Goal: Task Accomplishment & Management: Use online tool/utility

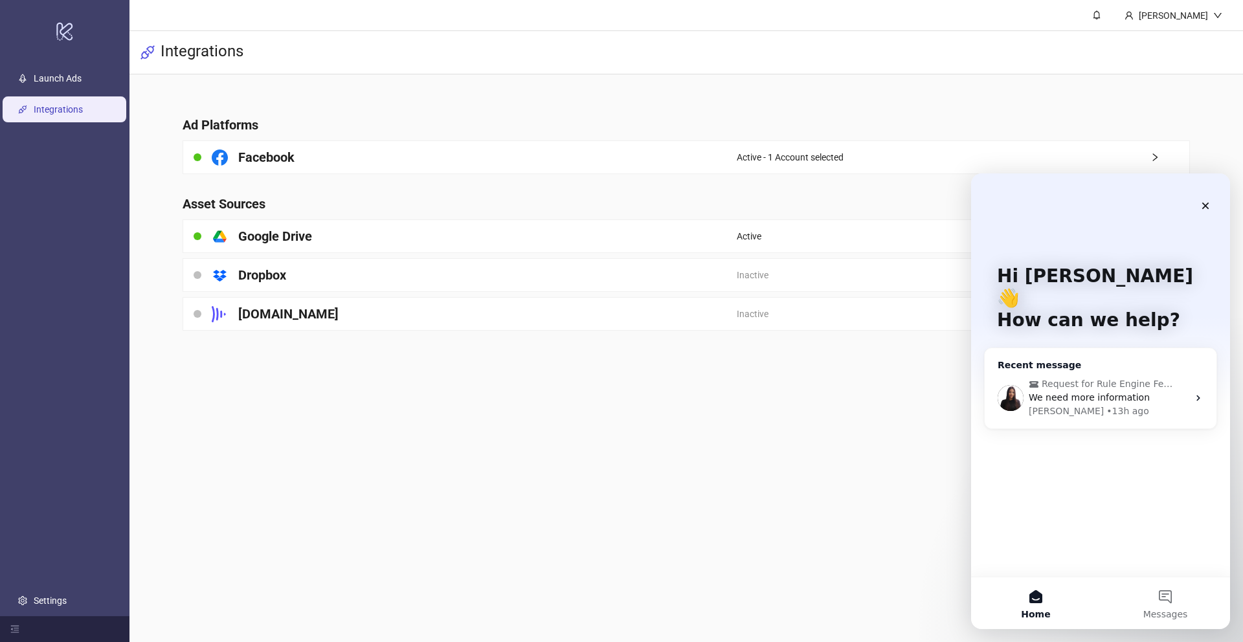
click at [1097, 392] on span "We need more information" at bounding box center [1089, 397] width 121 height 10
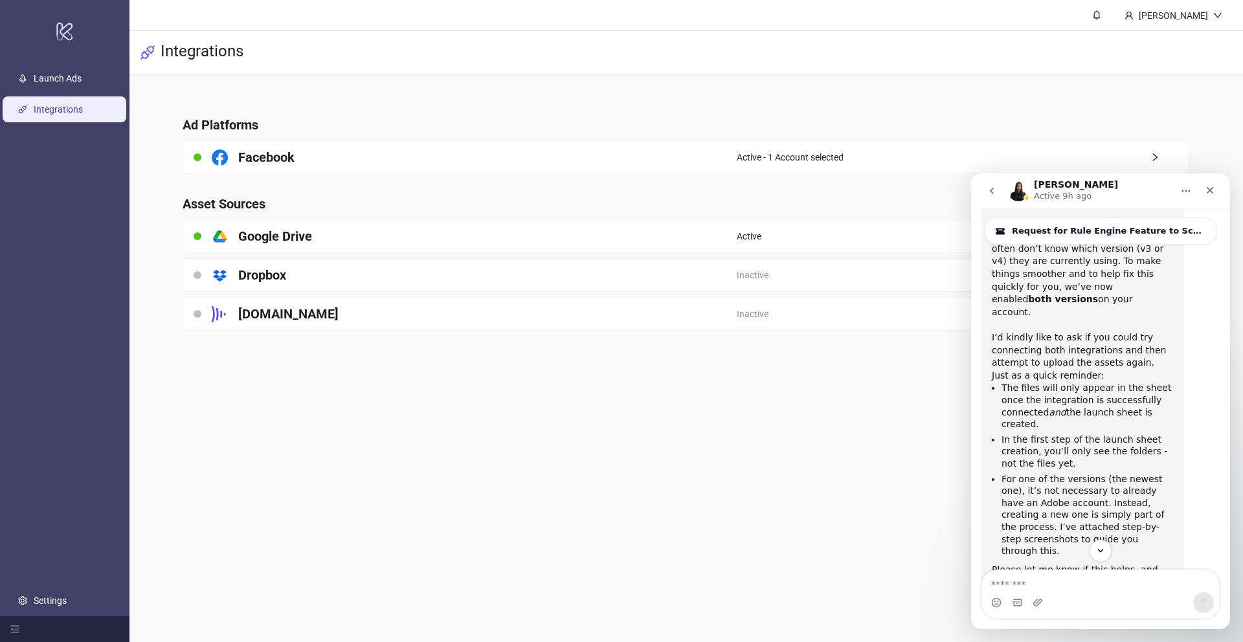
scroll to position [2755, 0]
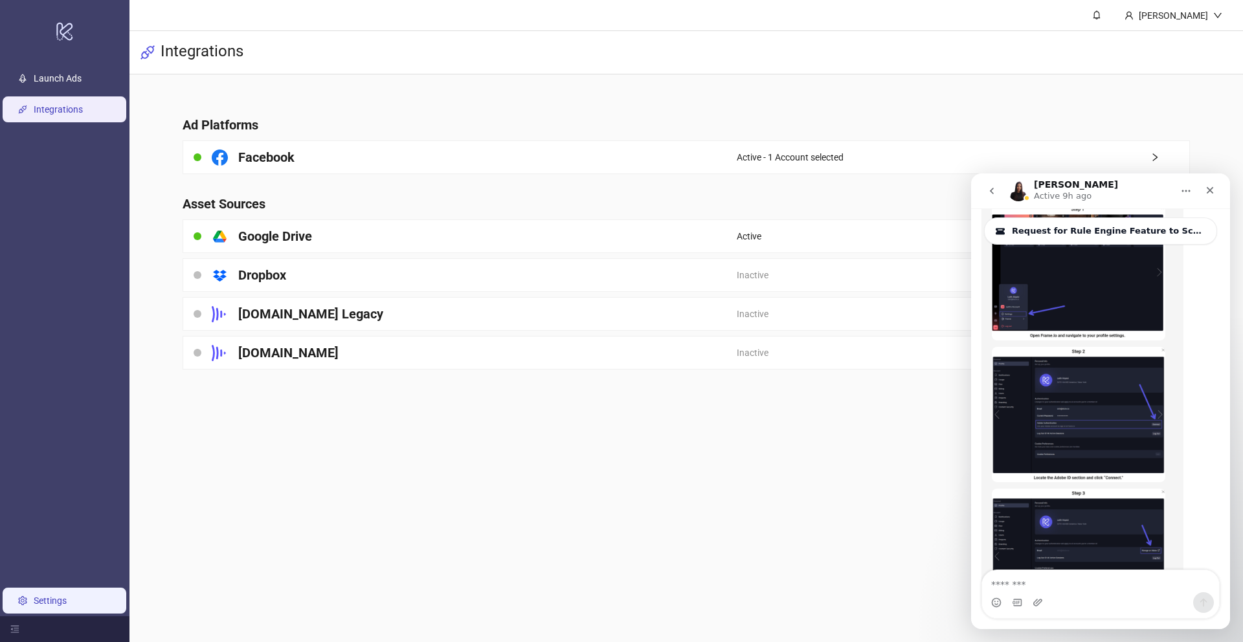
scroll to position [2880, 0]
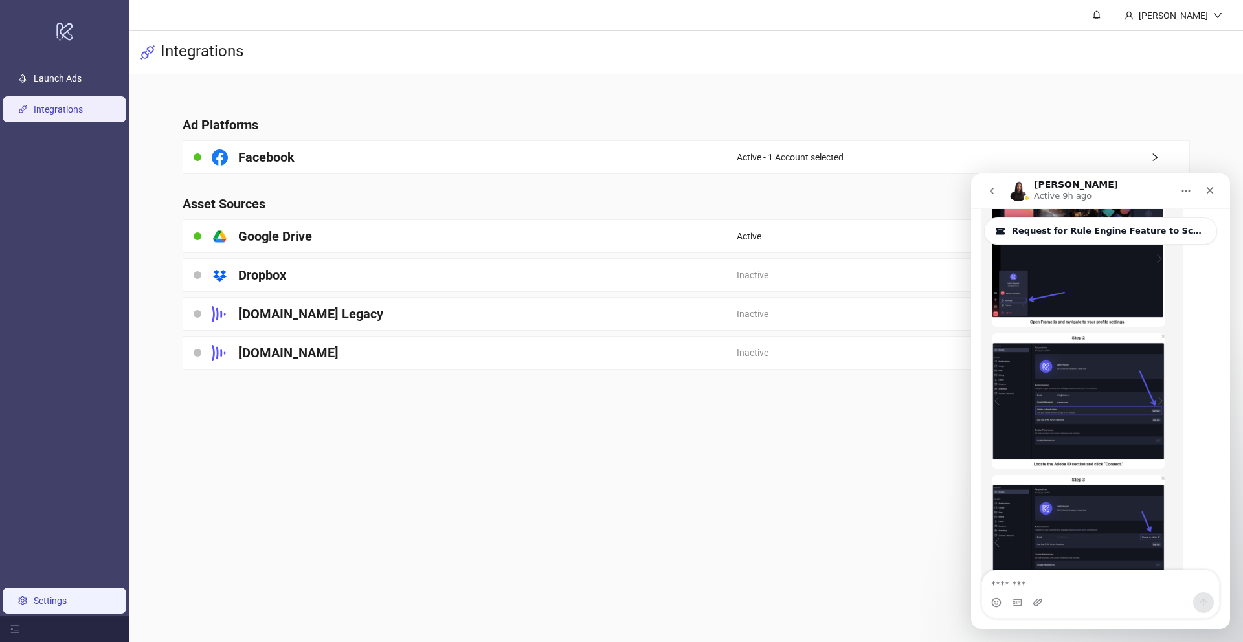
click at [60, 601] on link "Settings" at bounding box center [50, 601] width 33 height 10
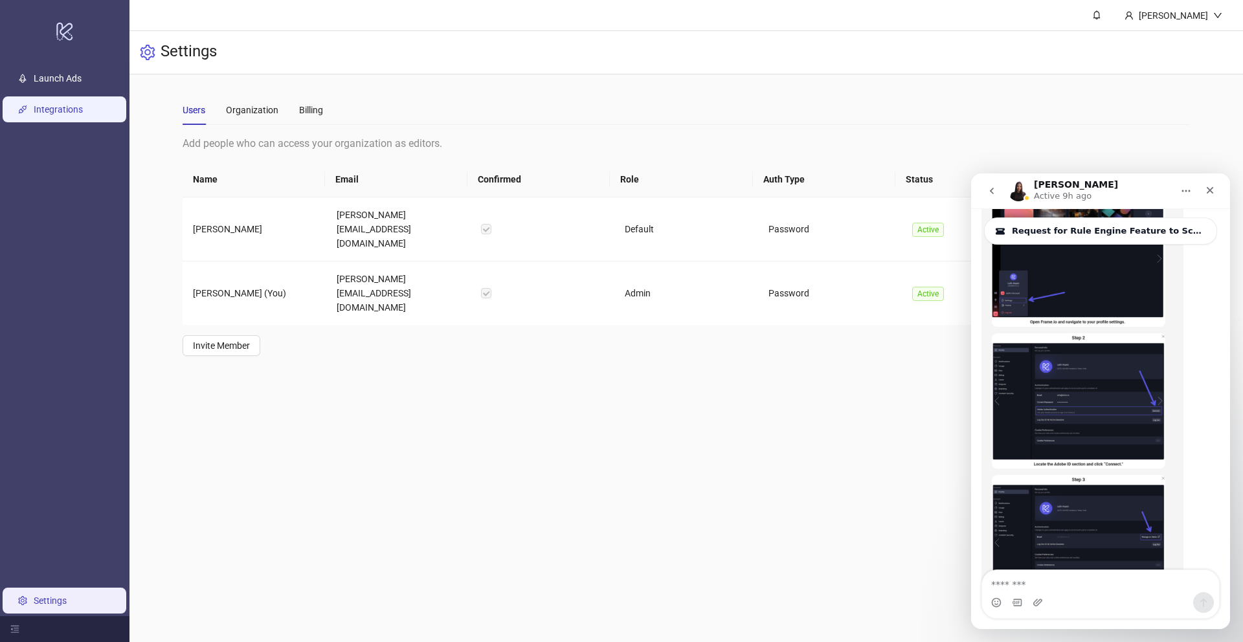
click at [70, 111] on link "Integrations" at bounding box center [58, 109] width 49 height 10
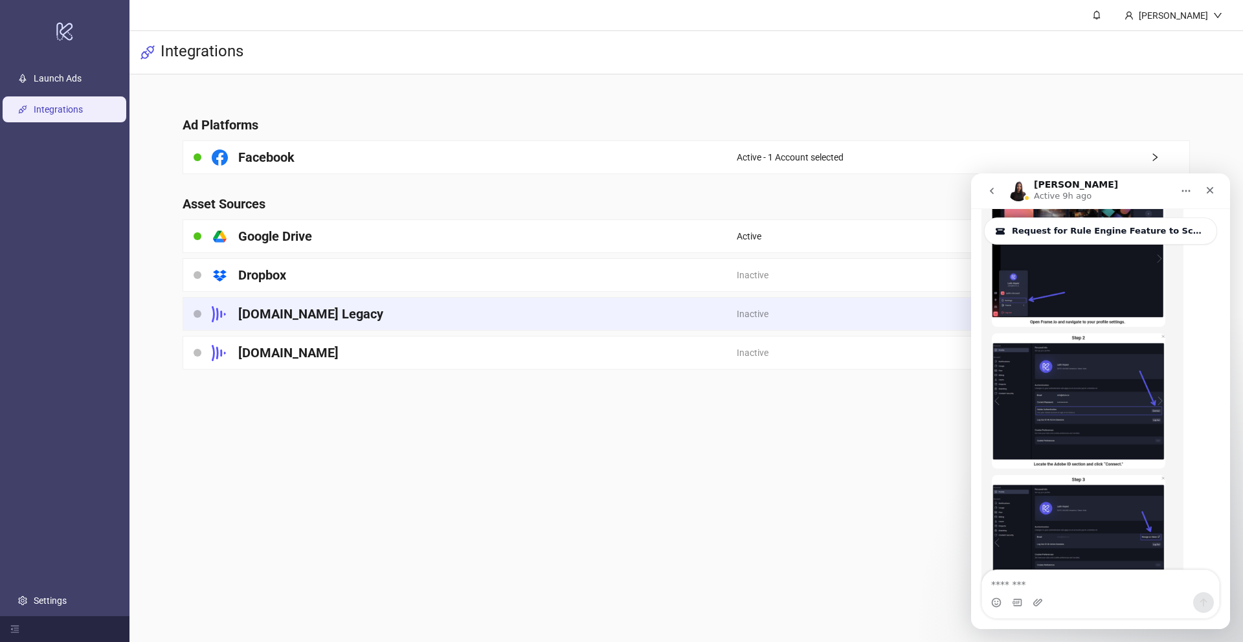
click at [487, 309] on div "Frame.io Legacy" at bounding box center [460, 314] width 554 height 32
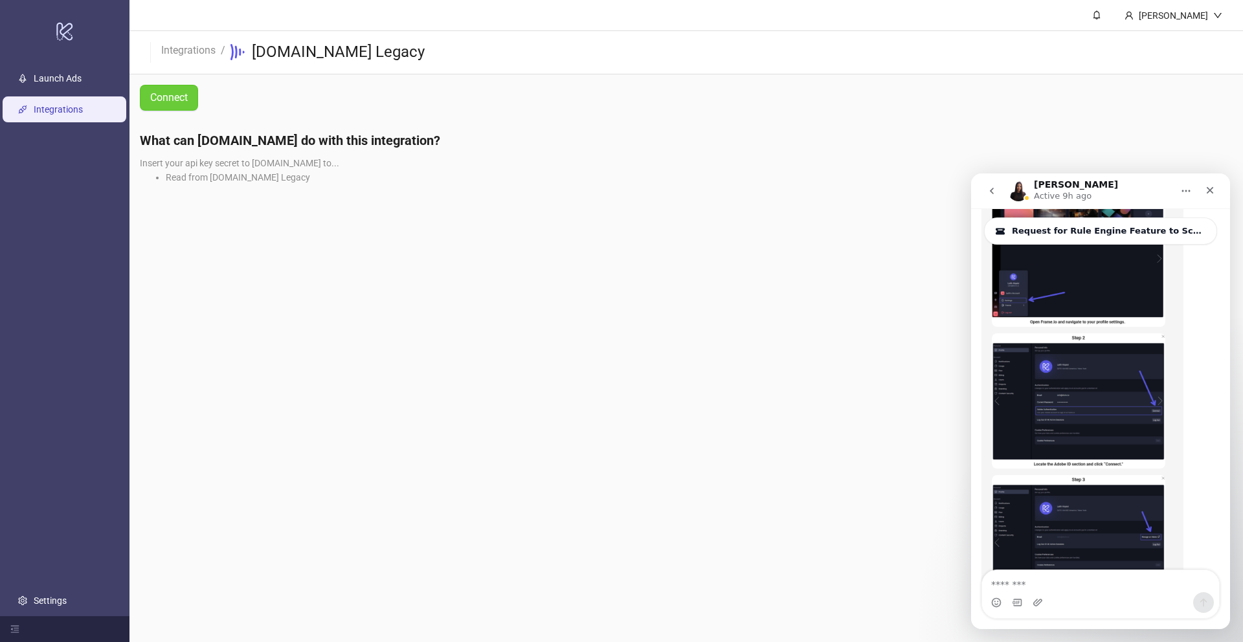
click at [187, 104] on button "Connect" at bounding box center [169, 98] width 58 height 26
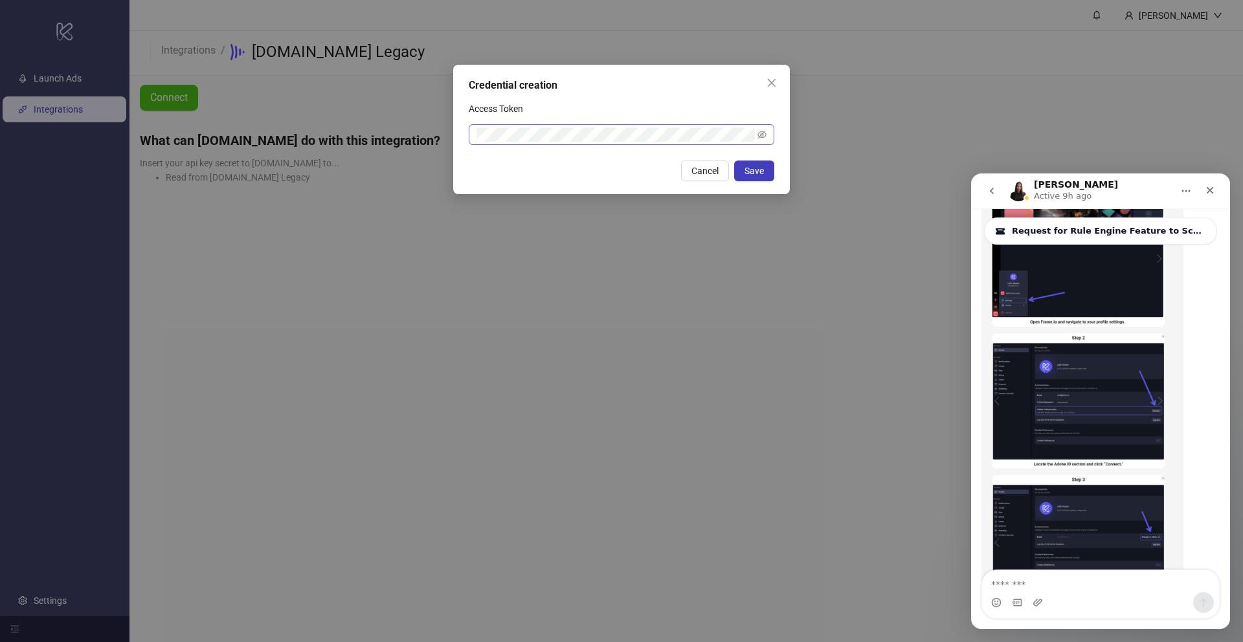
click at [619, 124] on span at bounding box center [622, 134] width 306 height 21
click at [744, 166] on span "Save" at bounding box center [753, 171] width 19 height 10
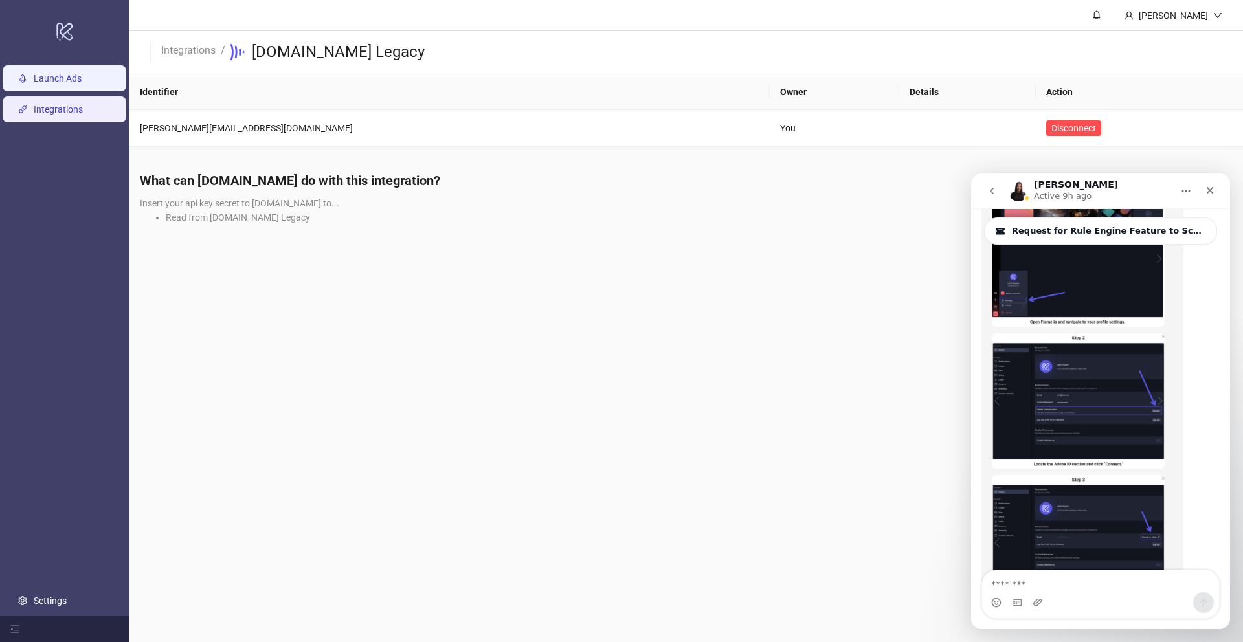
click at [82, 80] on link "Launch Ads" at bounding box center [58, 78] width 48 height 10
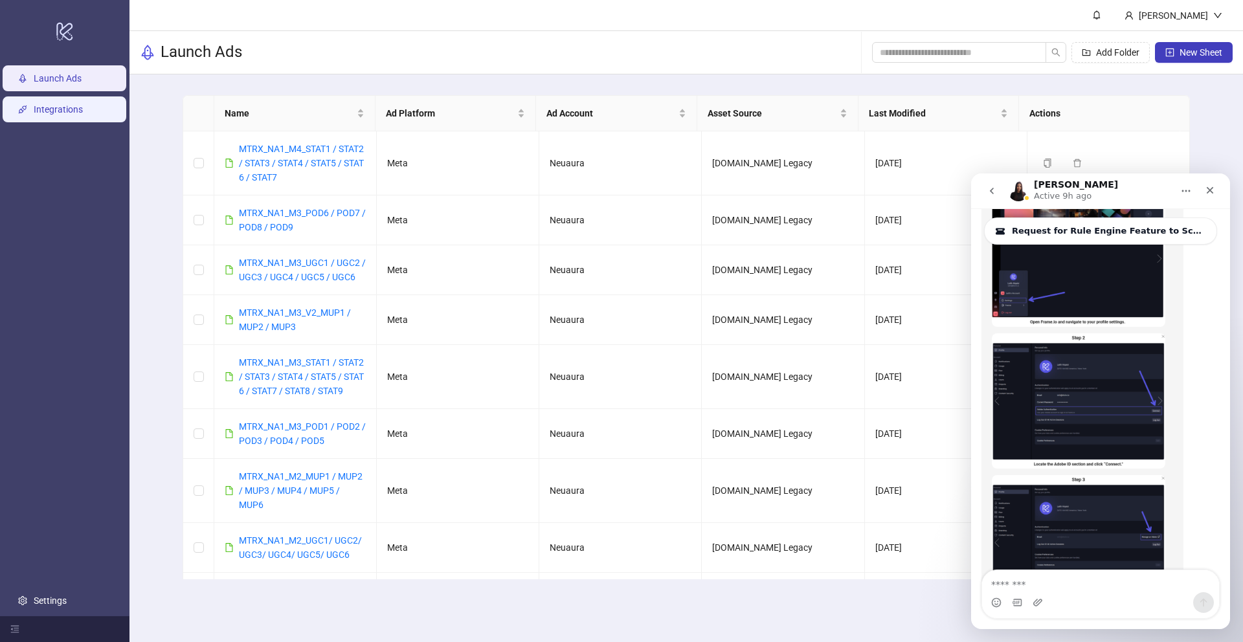
click at [78, 104] on link "Integrations" at bounding box center [58, 109] width 49 height 10
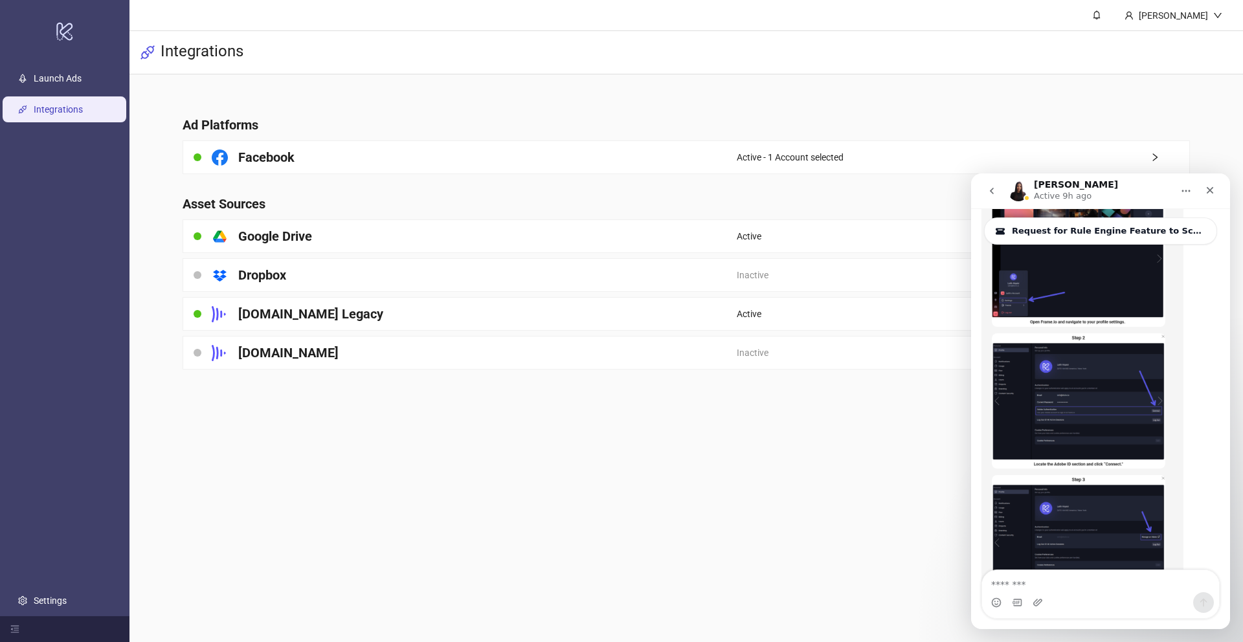
click at [1203, 128] on div "Ad Platforms Facebook Active - 1 Account selected Asset Sources platform/google…" at bounding box center [686, 234] width 1114 height 321
click at [992, 194] on icon "go back" at bounding box center [992, 191] width 10 height 10
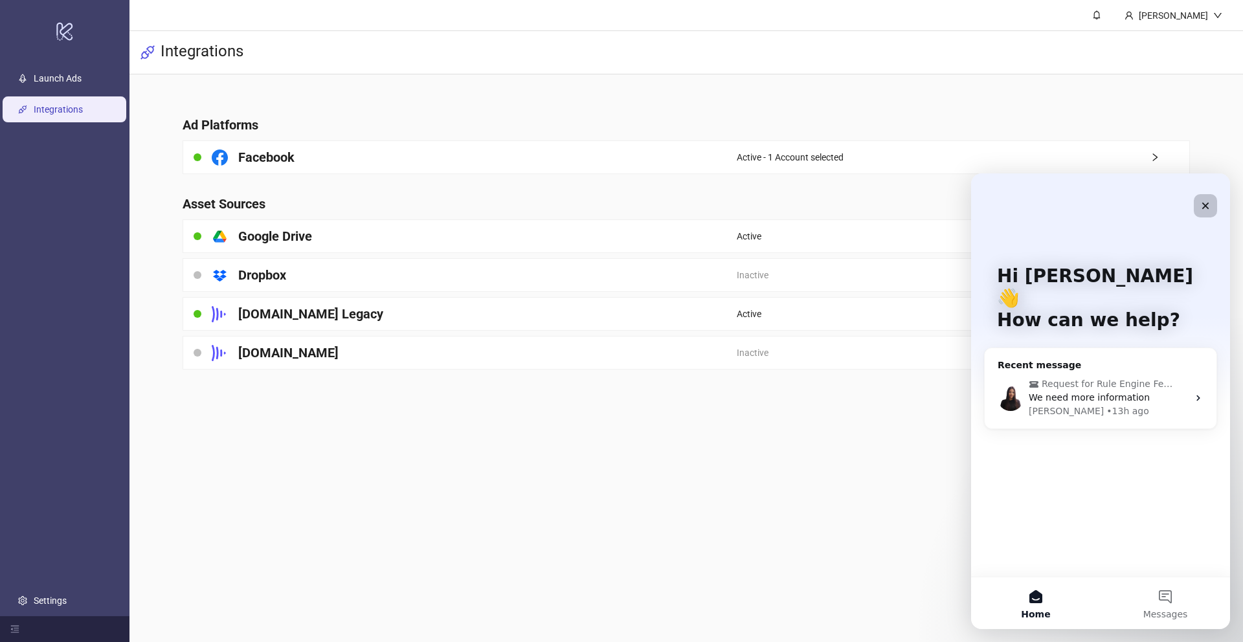
click at [1208, 211] on div "Close" at bounding box center [1205, 205] width 23 height 23
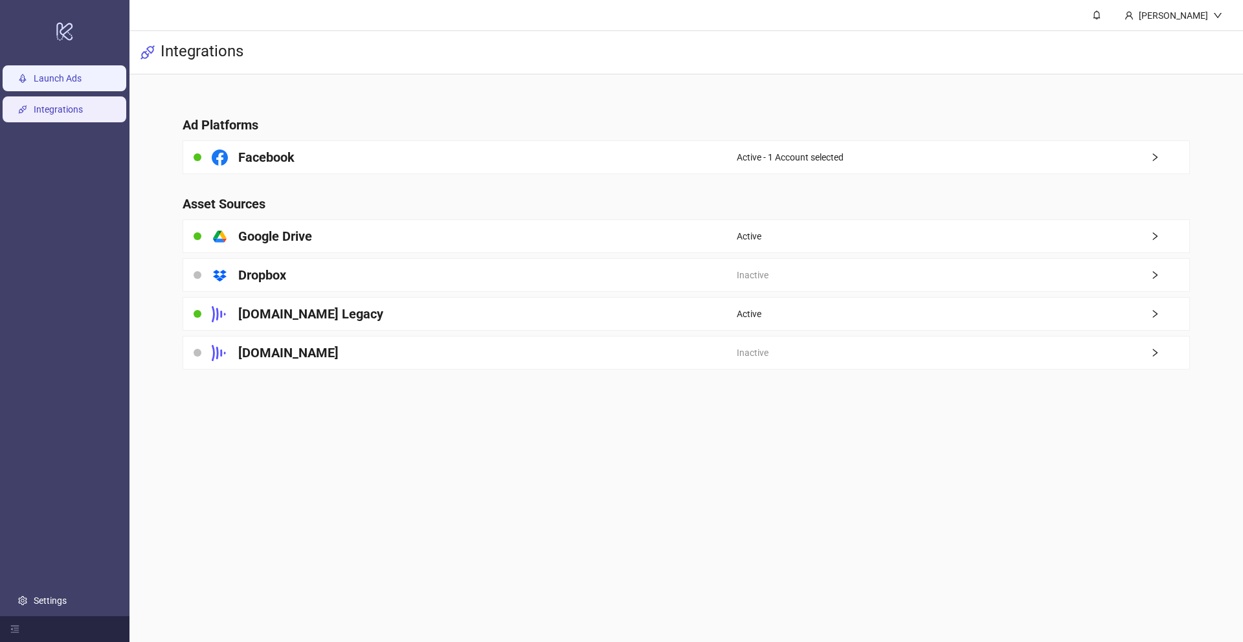
click at [58, 81] on link "Launch Ads" at bounding box center [58, 78] width 48 height 10
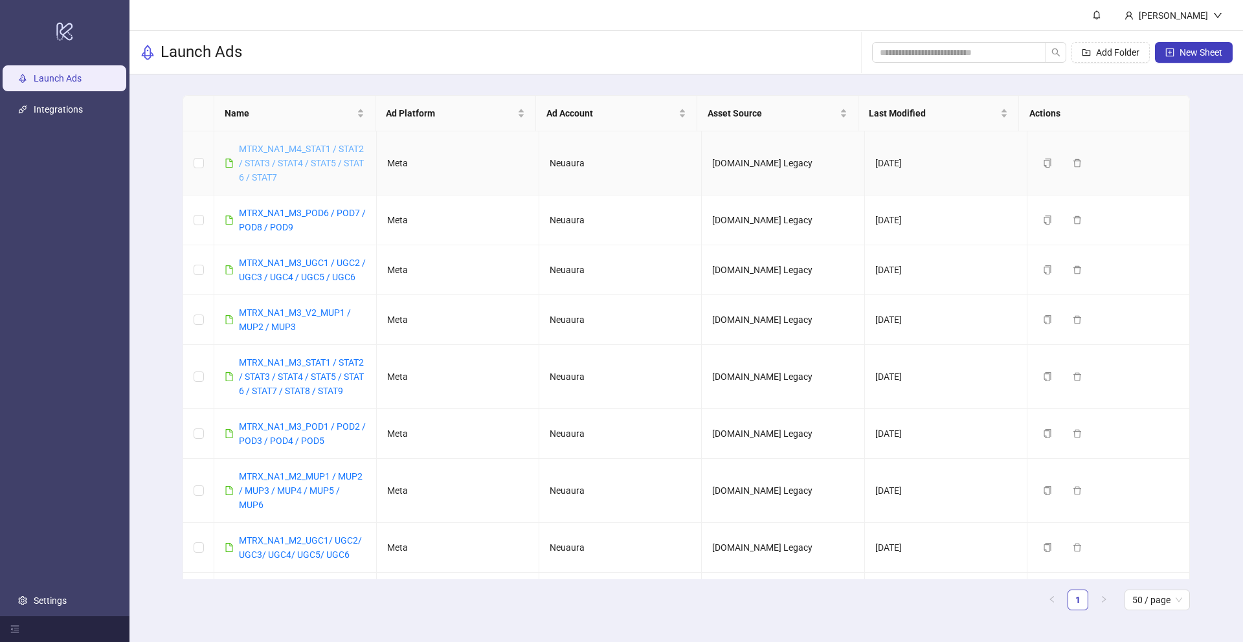
click at [328, 157] on link "MTRX_NA1_M4_STAT1 / STAT2 / STAT3 / STAT4 / STAT5 / STAT 6 / STAT7" at bounding box center [301, 163] width 125 height 39
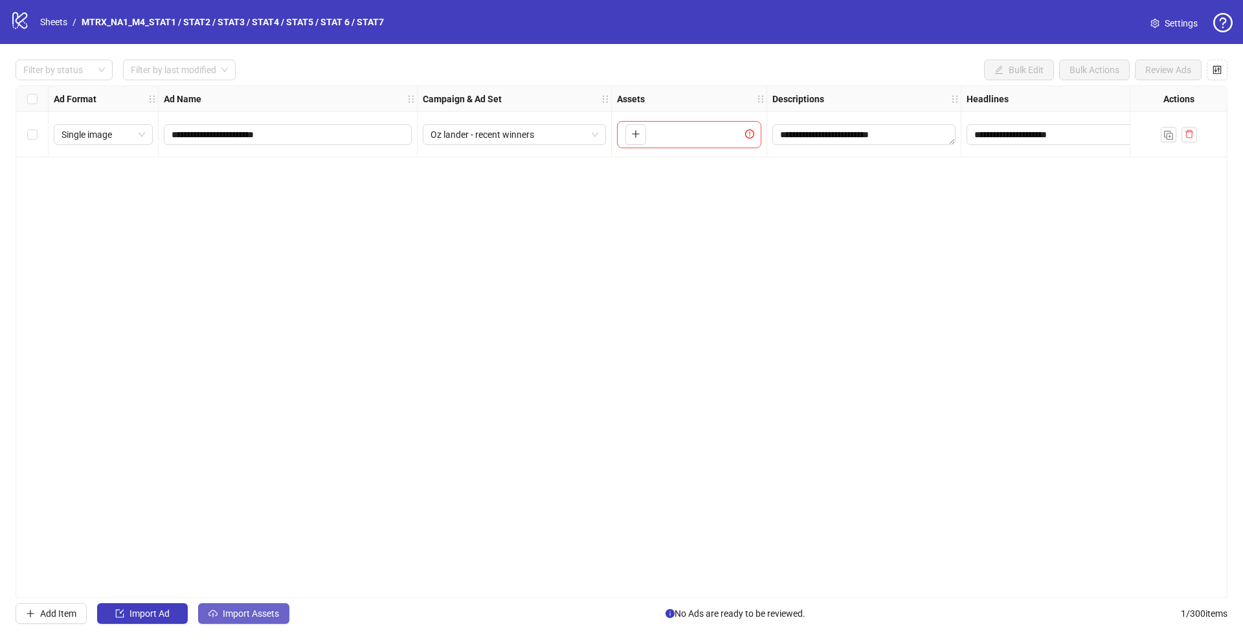
click at [267, 611] on span "Import Assets" at bounding box center [251, 614] width 56 height 10
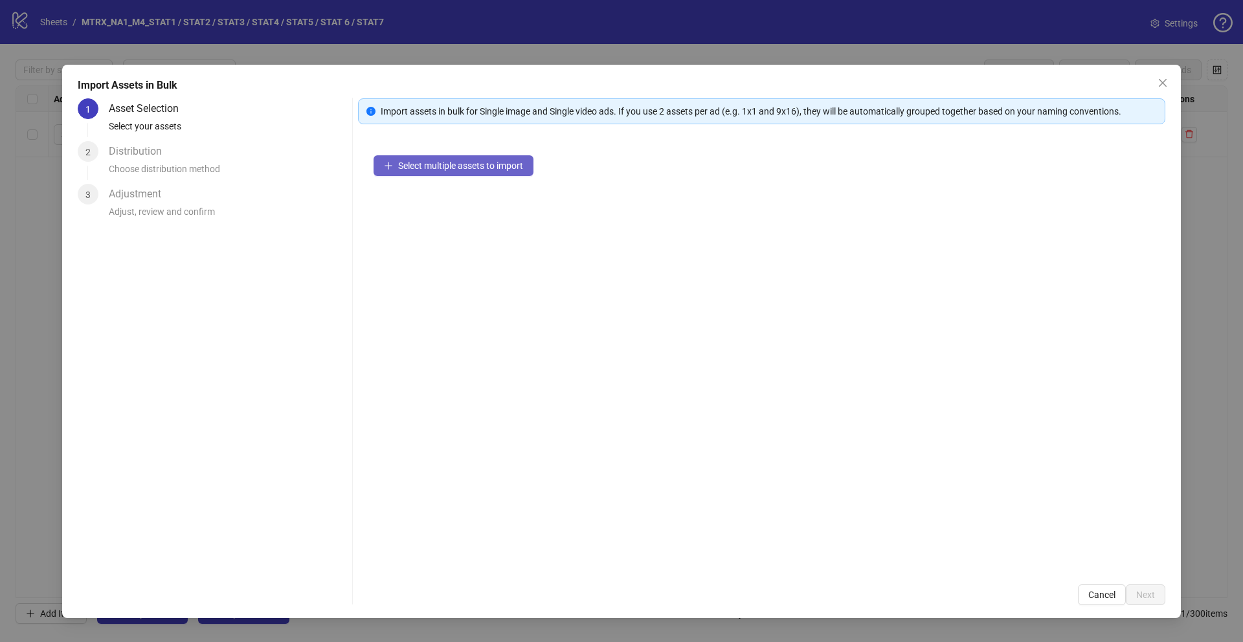
click at [427, 174] on button "Select multiple assets to import" at bounding box center [454, 165] width 160 height 21
